Goal: Transaction & Acquisition: Purchase product/service

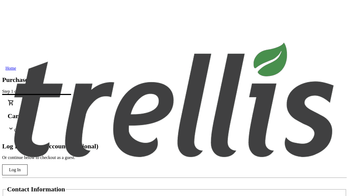
type input "[PERSON_NAME][EMAIL_ADDRESS][DOMAIN_NAME]"
type input "[PERSON_NAME]"
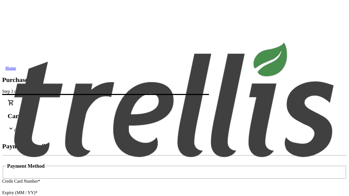
type input "V1Y 0C2"
